Goal: Transaction & Acquisition: Purchase product/service

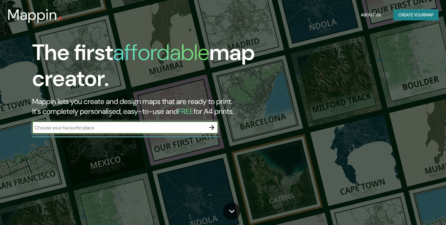
click at [163, 127] on input "text" at bounding box center [119, 127] width 174 height 7
type input "cc [GEOGRAPHIC_DATA]"
click at [210, 127] on icon "button" at bounding box center [211, 127] width 7 height 7
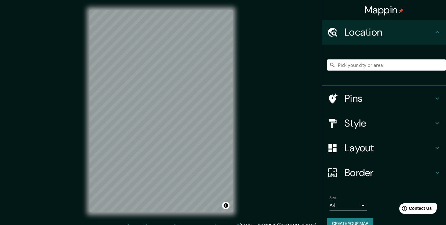
click at [349, 65] on input "Pick your city or area" at bounding box center [386, 65] width 119 height 11
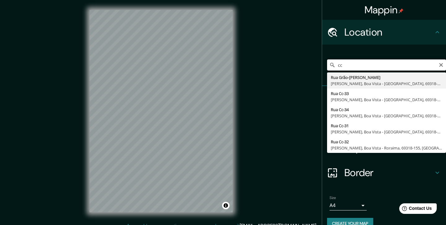
type input "c"
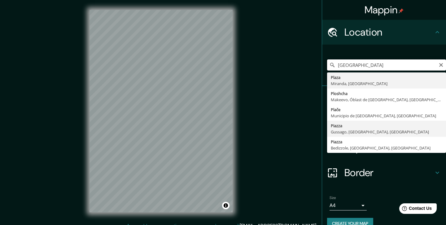
scroll to position [11, 0]
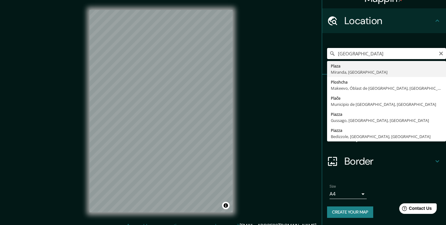
drag, startPoint x: 390, startPoint y: 52, endPoint x: 369, endPoint y: 52, distance: 20.8
click at [369, 52] on input "[GEOGRAPHIC_DATA]" at bounding box center [386, 53] width 119 height 11
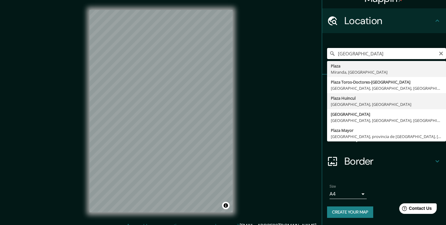
scroll to position [7, 0]
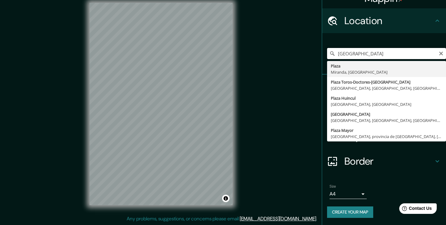
click at [377, 56] on input "[GEOGRAPHIC_DATA]" at bounding box center [386, 53] width 119 height 11
type input "t"
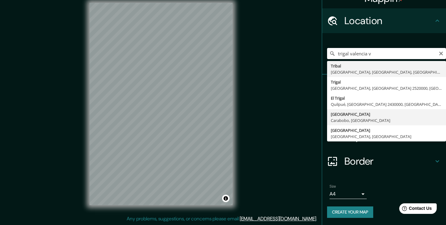
type input "[GEOGRAPHIC_DATA], [GEOGRAPHIC_DATA], [GEOGRAPHIC_DATA]"
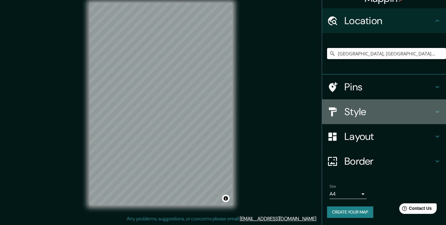
click at [369, 113] on h4 "Style" at bounding box center [389, 112] width 89 height 12
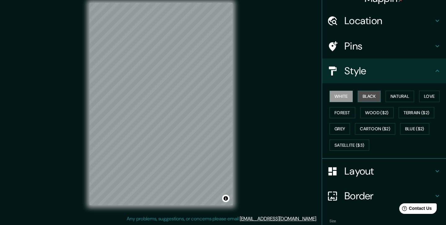
click at [372, 99] on button "Black" at bounding box center [369, 96] width 23 height 11
click at [399, 96] on button "Natural" at bounding box center [400, 96] width 29 height 11
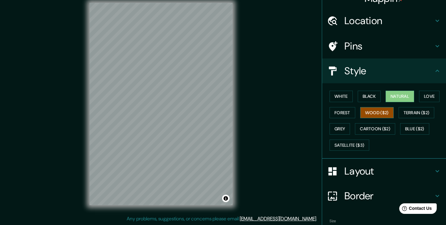
click at [389, 114] on button "Wood ($2)" at bounding box center [376, 112] width 33 height 11
click at [397, 98] on button "Natural" at bounding box center [400, 96] width 29 height 11
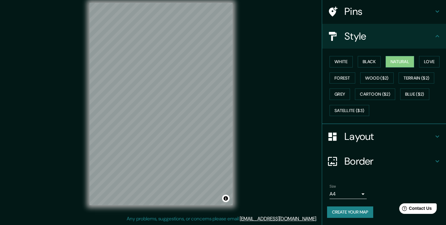
click at [379, 133] on h4 "Layout" at bounding box center [389, 136] width 89 height 12
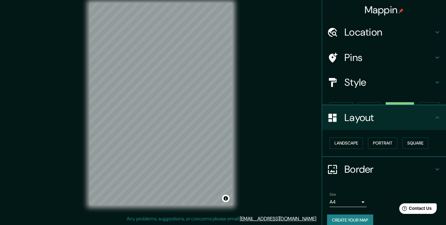
scroll to position [0, 0]
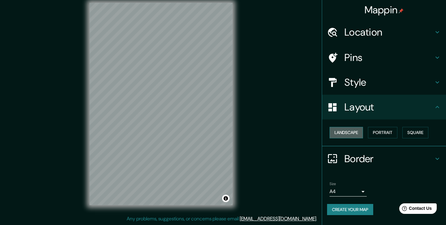
click at [356, 134] on button "Landscape" at bounding box center [346, 132] width 33 height 11
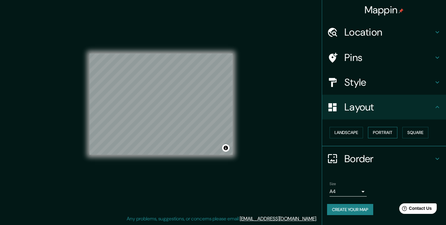
click at [373, 135] on button "Portrait" at bounding box center [382, 132] width 29 height 11
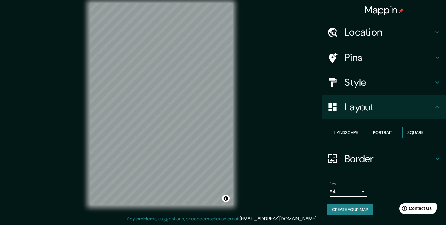
click at [415, 137] on button "Square" at bounding box center [416, 132] width 26 height 11
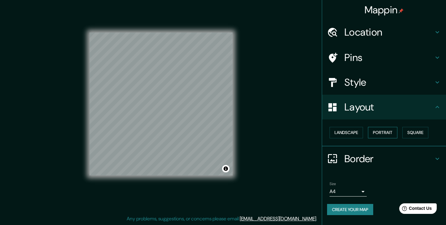
click at [393, 137] on button "Portrait" at bounding box center [382, 132] width 29 height 11
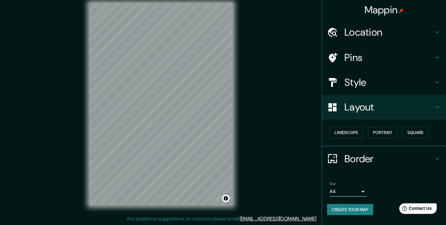
click at [356, 184] on div "Size A4 single" at bounding box center [348, 189] width 37 height 15
click at [356, 189] on body "Mappin Location [GEOGRAPHIC_DATA], [GEOGRAPHIC_DATA], [GEOGRAPHIC_DATA] Pins St…" at bounding box center [223, 105] width 446 height 225
click at [348, 198] on li "A3" at bounding box center [348, 201] width 37 height 11
click at [347, 192] on body "Mappin Location [GEOGRAPHIC_DATA], [GEOGRAPHIC_DATA], [GEOGRAPHIC_DATA] Pins St…" at bounding box center [223, 105] width 446 height 225
click at [346, 187] on li "A4" at bounding box center [348, 189] width 37 height 11
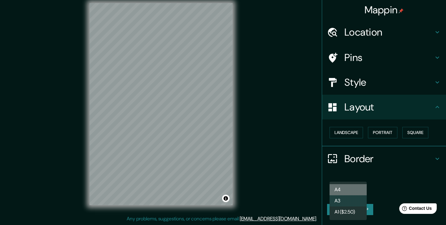
type input "single"
click at [359, 206] on button "Create your map" at bounding box center [350, 209] width 46 height 11
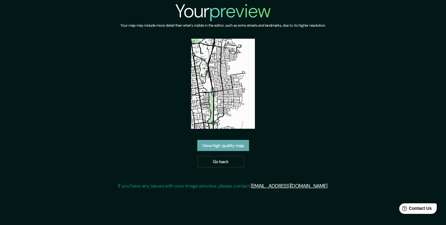
click at [222, 144] on link "View high quality map" at bounding box center [223, 145] width 52 height 11
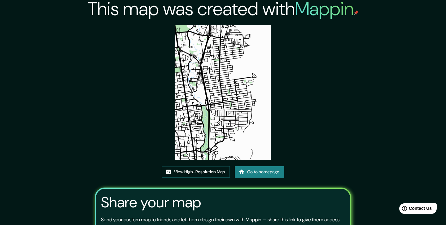
scroll to position [5, 0]
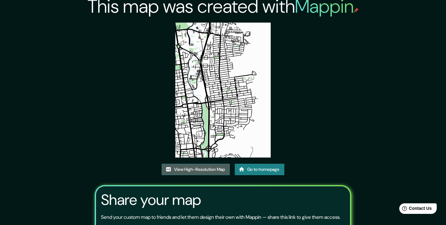
click at [212, 172] on link "View High-Resolution Map" at bounding box center [196, 169] width 68 height 11
